Goal: Transaction & Acquisition: Purchase product/service

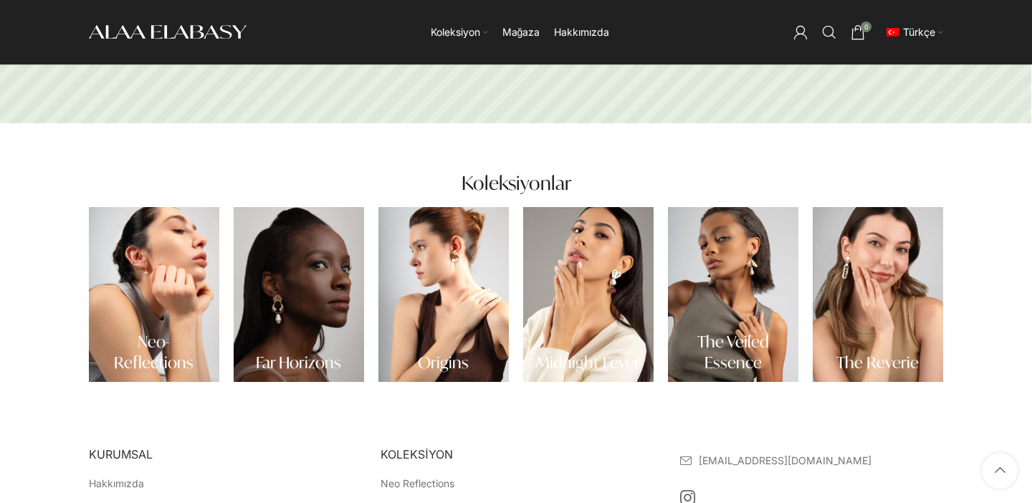
scroll to position [206, 0]
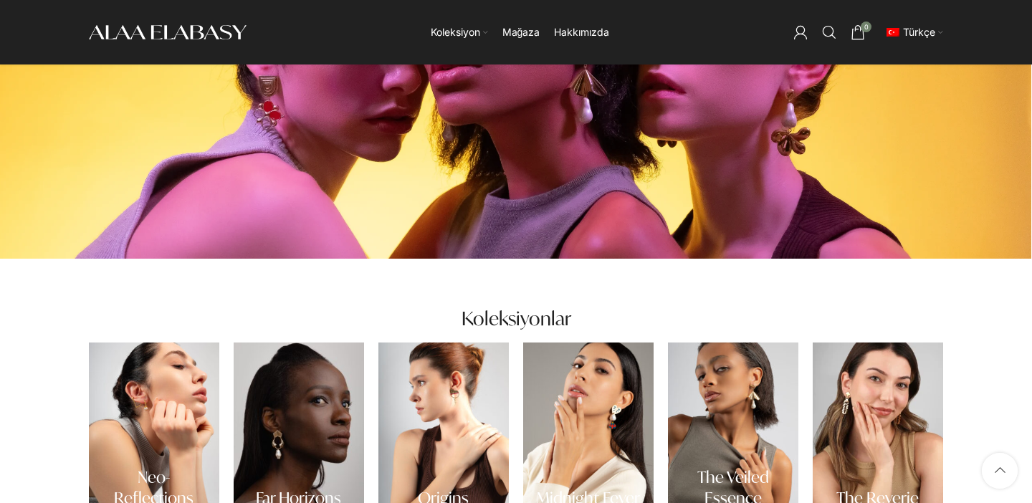
click at [741, 388] on link "Banner bağlantısı" at bounding box center [733, 430] width 130 height 175
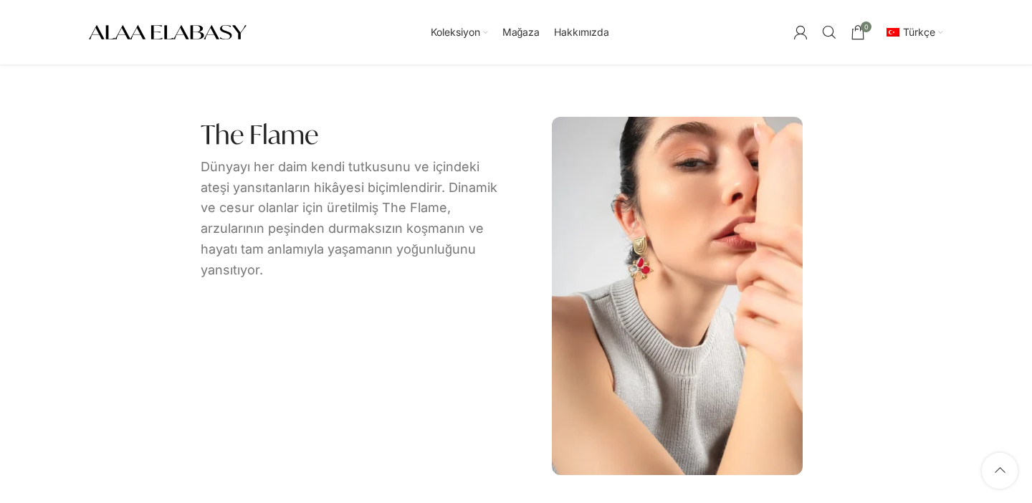
scroll to position [634, 0]
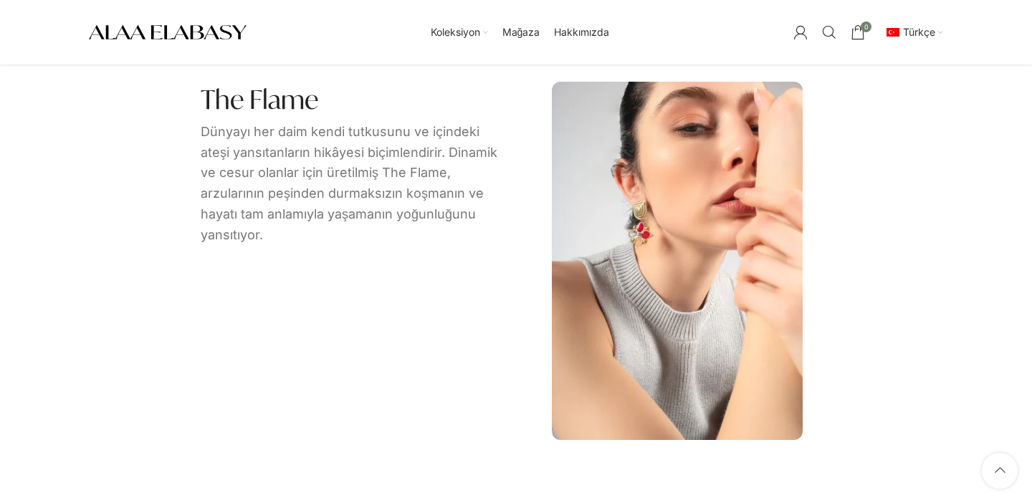
click at [521, 32] on span "Mağaza" at bounding box center [521, 33] width 38 height 14
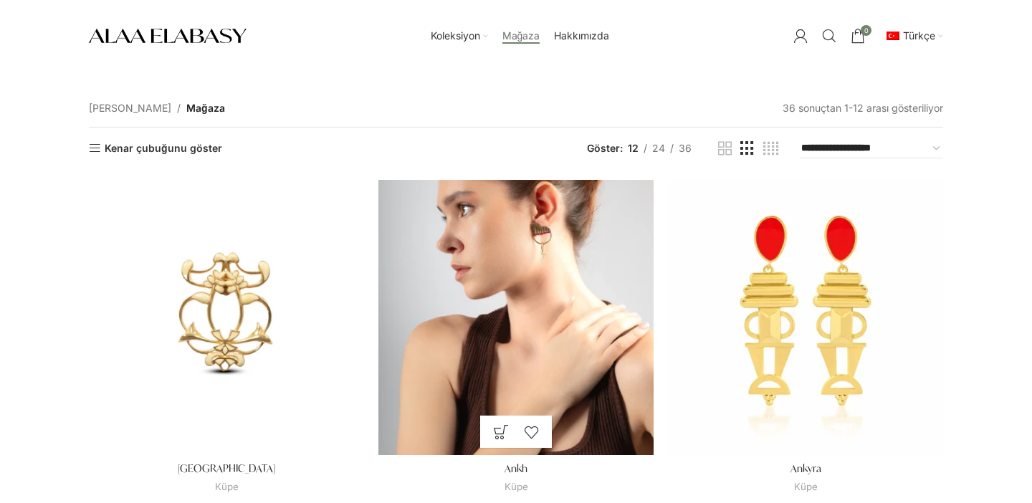
click at [492, 287] on img "Ankh" at bounding box center [515, 317] width 275 height 275
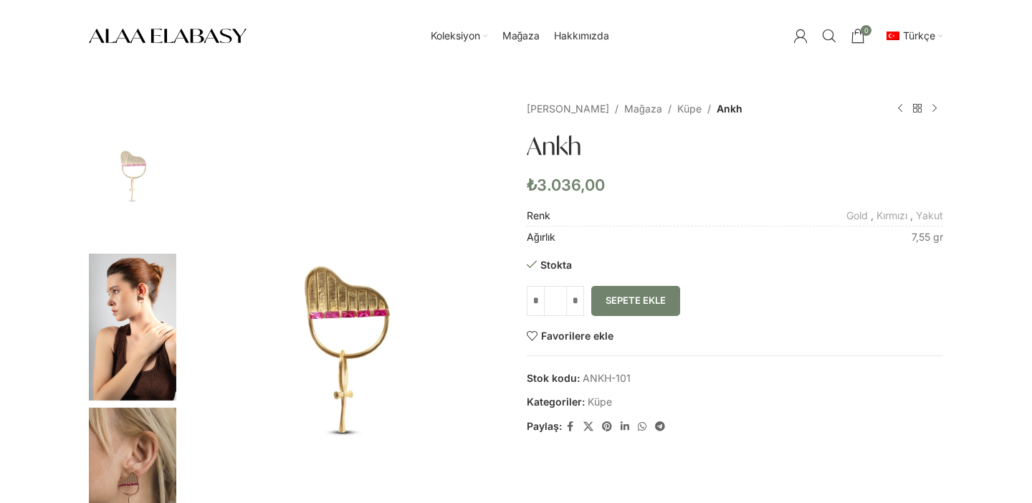
click at [624, 307] on button "Sepete Ekle" at bounding box center [635, 301] width 89 height 30
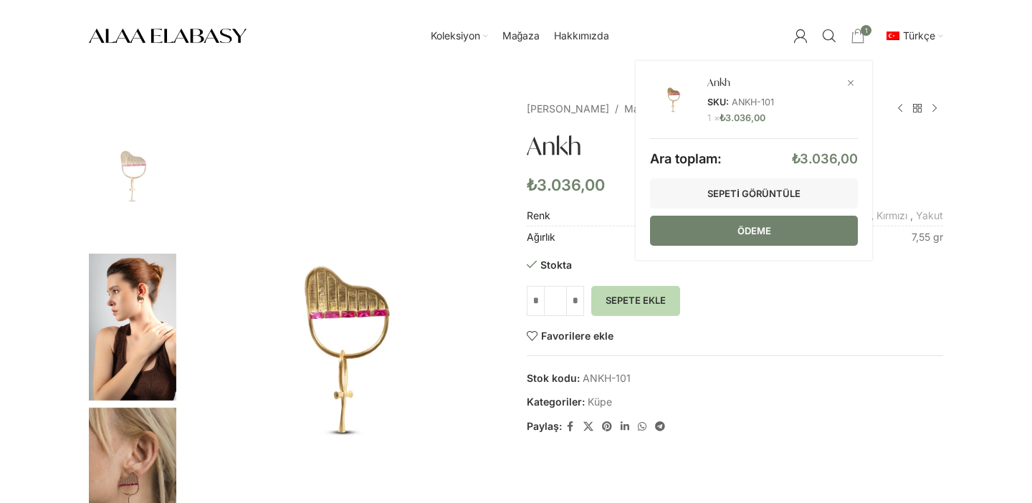
click at [707, 219] on link "Ödeme" at bounding box center [754, 231] width 208 height 30
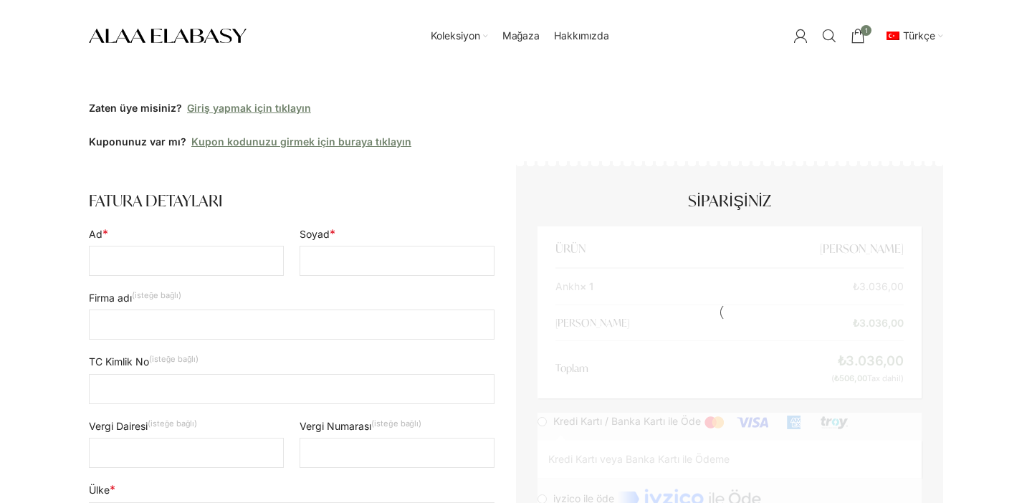
select select "****"
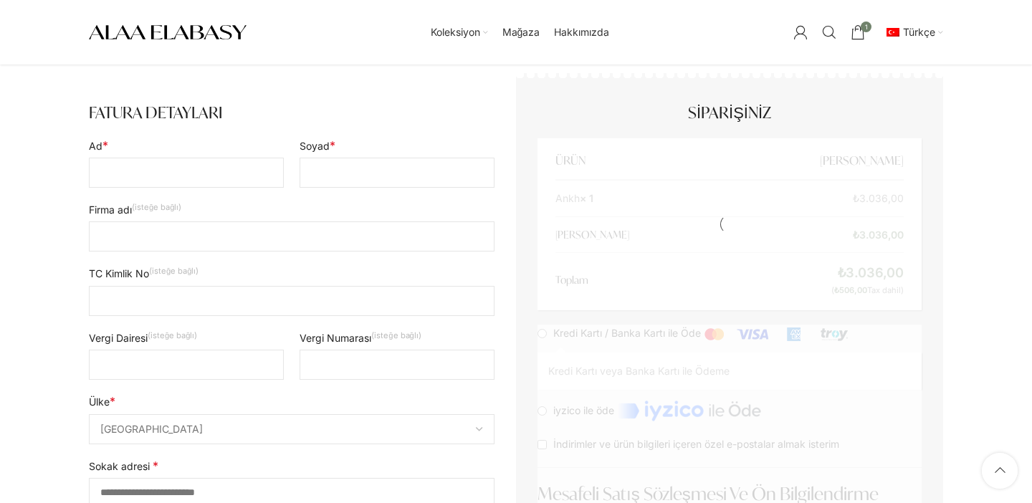
scroll to position [90, 0]
